Goal: Navigation & Orientation: Go to known website

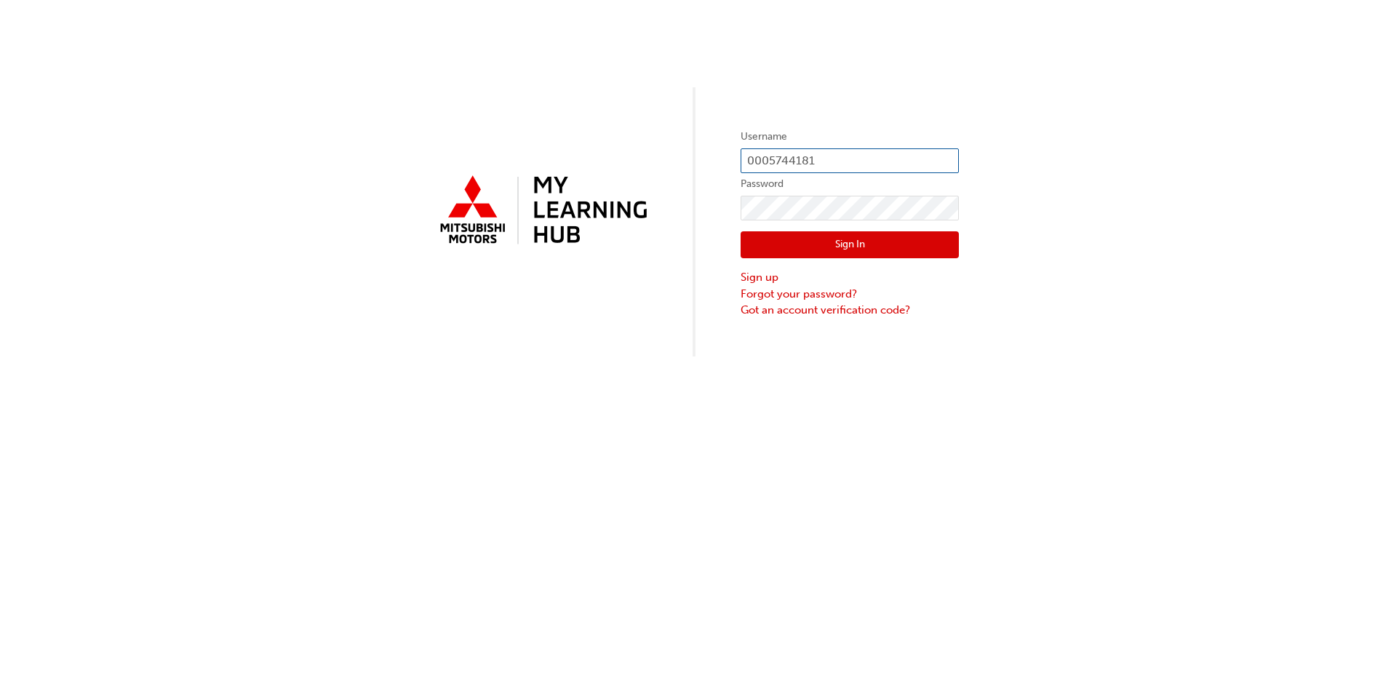
click at [852, 158] on input "0005744181" at bounding box center [849, 160] width 218 height 25
drag, startPoint x: 852, startPoint y: 158, endPoint x: 542, endPoint y: 170, distance: 310.1
click at [542, 170] on div "Username 0005744181 Password Sign In Sign up Forgot your password? Got an accou…" at bounding box center [695, 178] width 1391 height 356
type input "0005251483"
click at [831, 249] on button "Sign In" at bounding box center [849, 245] width 218 height 28
